Goal: Task Accomplishment & Management: Manage account settings

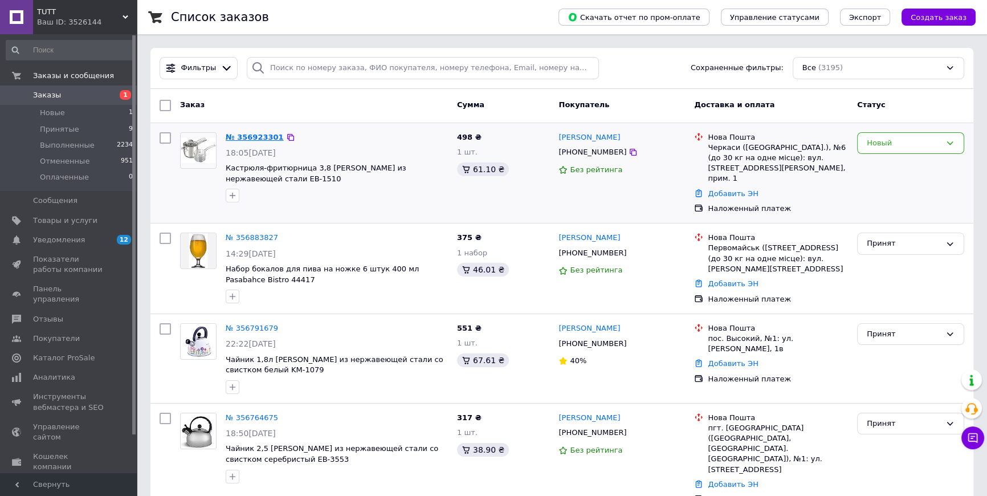
click at [260, 137] on link "№ 356923301" at bounding box center [255, 137] width 58 height 9
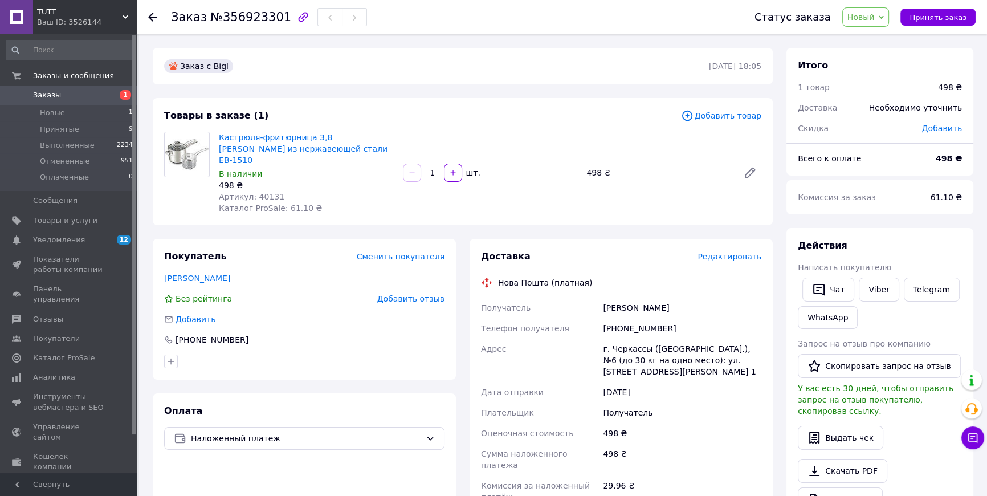
click at [266, 192] on span "Артикул: 40131" at bounding box center [252, 196] width 66 height 9
copy span "40131"
drag, startPoint x: 604, startPoint y: 319, endPoint x: 660, endPoint y: 314, distance: 55.4
click at [660, 318] on div "[PHONE_NUMBER]" at bounding box center [681, 328] width 163 height 21
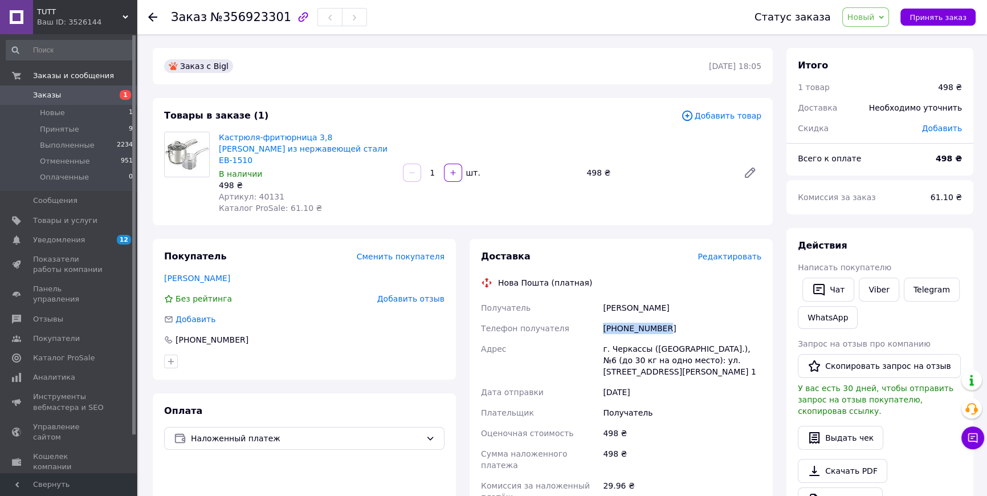
copy div "[PHONE_NUMBER]"
click at [266, 192] on span "Артикул: 40131" at bounding box center [252, 196] width 66 height 9
copy span "40131"
click at [642, 298] on div "[PERSON_NAME]" at bounding box center [681, 307] width 163 height 21
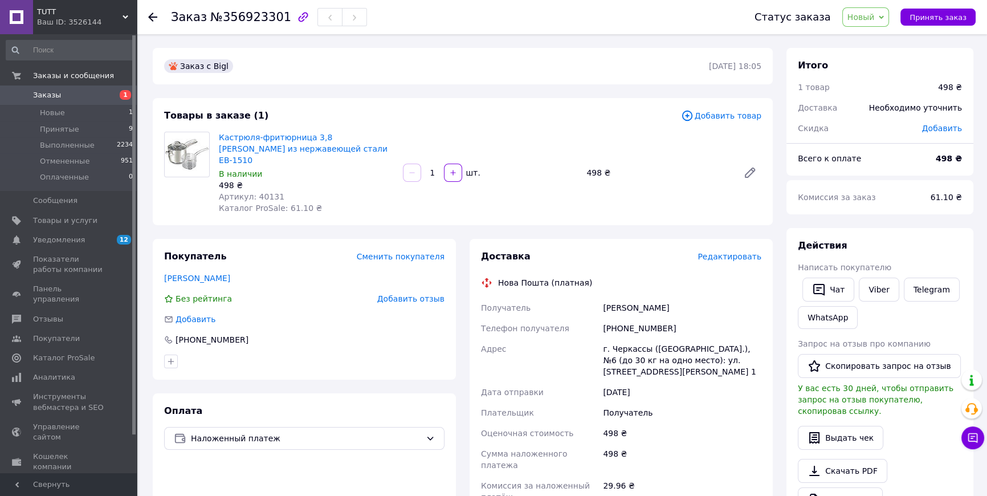
click at [865, 15] on span "Новый" at bounding box center [860, 17] width 27 height 9
click at [861, 37] on li "Принят" at bounding box center [873, 39] width 60 height 17
